Goal: Information Seeking & Learning: Check status

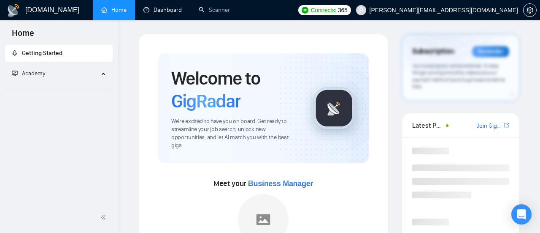
click at [165, 9] on div "Home Getting Started Academy GigRadar.io Home Dashboard Scanner Connects: 365 p…" at bounding box center [270, 116] width 540 height 233
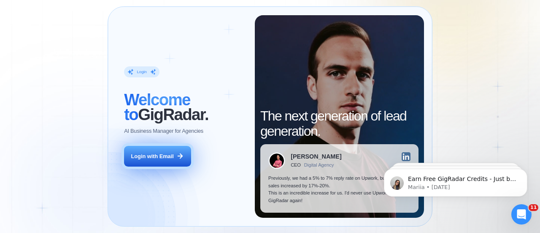
click at [158, 154] on div "Login with Email" at bounding box center [152, 156] width 43 height 8
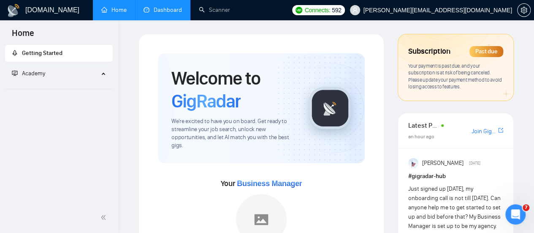
click at [155, 9] on link "Dashboard" at bounding box center [162, 9] width 38 height 7
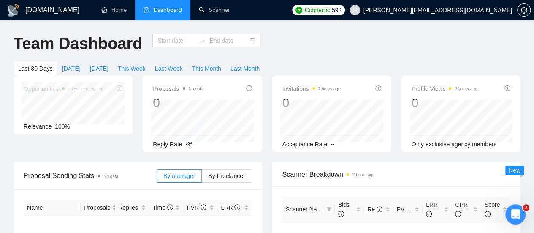
type input "[DATE]"
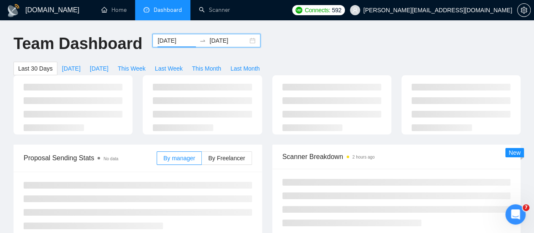
click at [180, 41] on input "2025-07-26" at bounding box center [176, 40] width 38 height 9
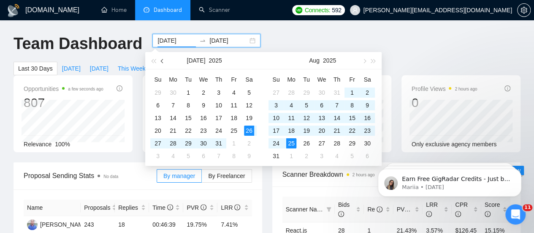
click at [161, 63] on button "button" at bounding box center [162, 60] width 9 height 17
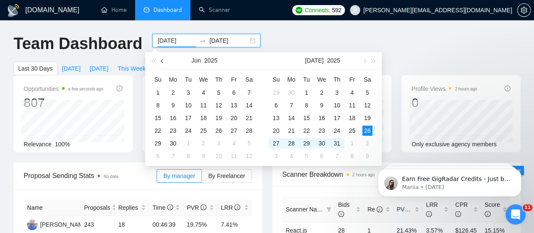
click at [161, 63] on button "button" at bounding box center [162, 60] width 9 height 17
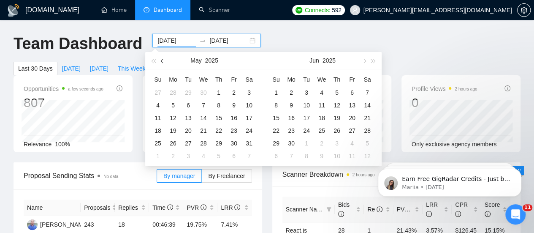
click at [161, 63] on button "button" at bounding box center [162, 60] width 9 height 17
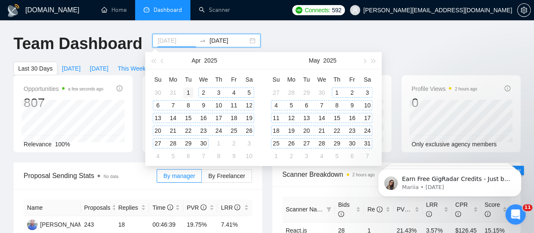
type input "2025-04-01"
click at [186, 93] on div "1" at bounding box center [188, 92] width 10 height 10
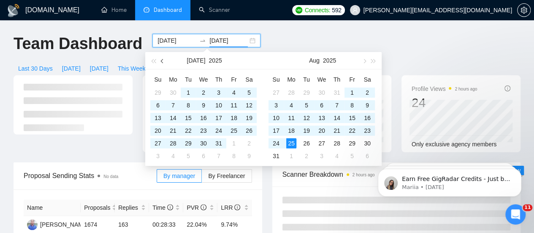
click at [162, 60] on span "button" at bounding box center [163, 61] width 4 height 4
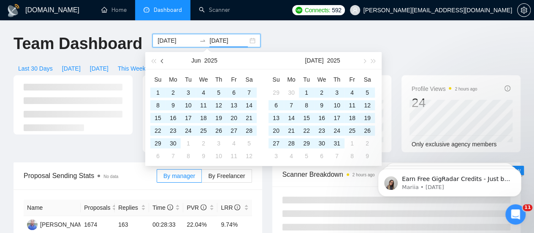
click at [162, 60] on span "button" at bounding box center [163, 61] width 4 height 4
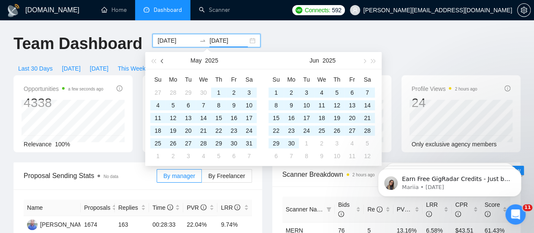
click at [162, 60] on span "button" at bounding box center [163, 61] width 4 height 4
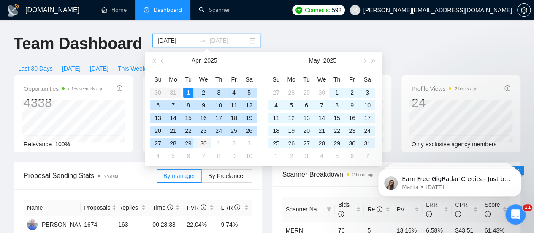
type input "2025-04-30"
click at [202, 144] on div "30" at bounding box center [203, 143] width 10 height 10
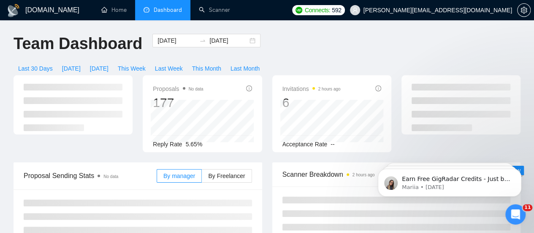
click at [219, 142] on div "Proposals No data 177 Reply Rate 5.65% Invitations 2 hours ago 6 Acceptance Rat…" at bounding box center [266, 118] width 517 height 87
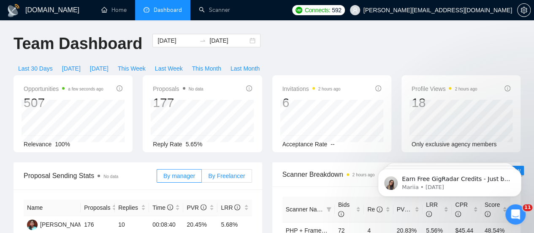
click at [217, 172] on span "By Freelancer" at bounding box center [226, 175] width 37 height 7
click at [202, 178] on input "By Freelancer" at bounding box center [202, 178] width 0 height 0
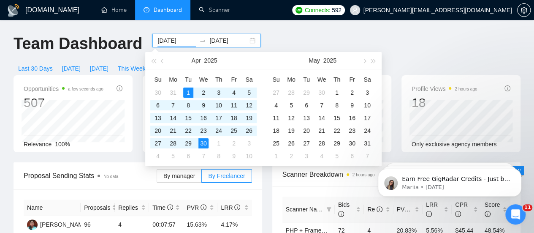
click at [181, 42] on input "2025-04-01" at bounding box center [176, 40] width 38 height 9
type input "2025-05-01"
click at [336, 92] on div "1" at bounding box center [337, 92] width 10 height 10
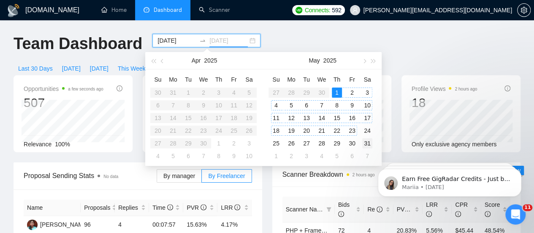
type input "2025-05-31"
click at [366, 142] on div "31" at bounding box center [367, 143] width 10 height 10
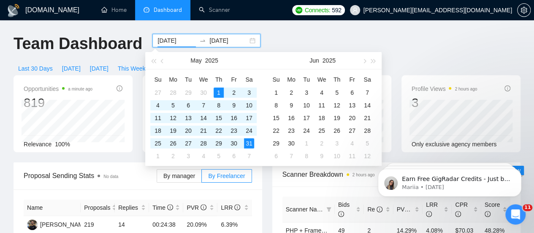
click at [181, 39] on input "2025-05-01" at bounding box center [176, 40] width 38 height 9
click at [160, 57] on button "button" at bounding box center [162, 60] width 9 height 17
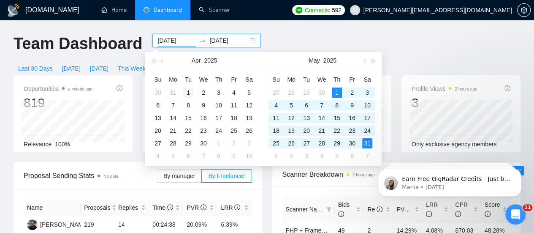
type input "2025-04-01"
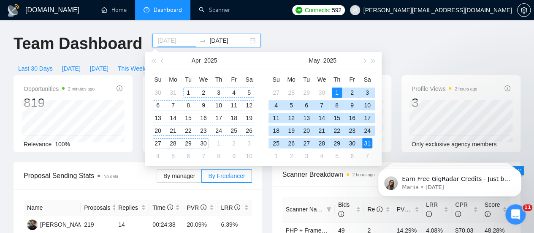
click at [186, 92] on div "1" at bounding box center [188, 92] width 10 height 10
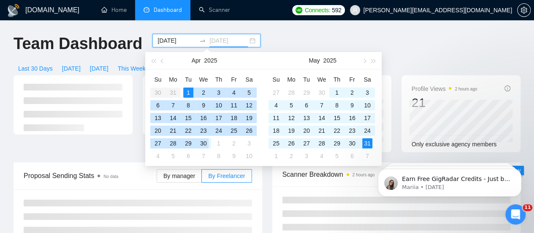
type input "2025-04-30"
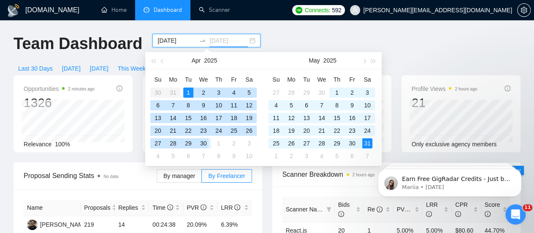
click at [205, 141] on div "30" at bounding box center [203, 143] width 10 height 10
